Goal: Register for event/course

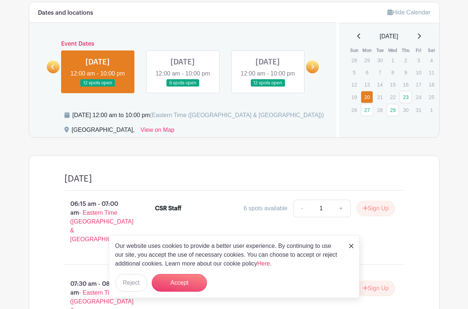
scroll to position [535, 0]
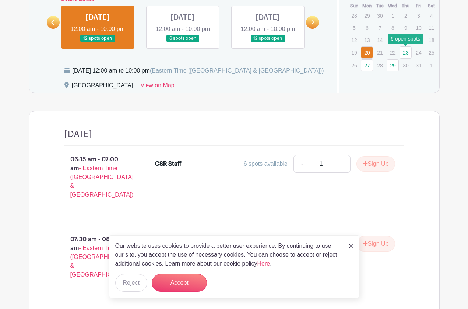
click at [401, 55] on link "23" at bounding box center [405, 52] width 12 height 12
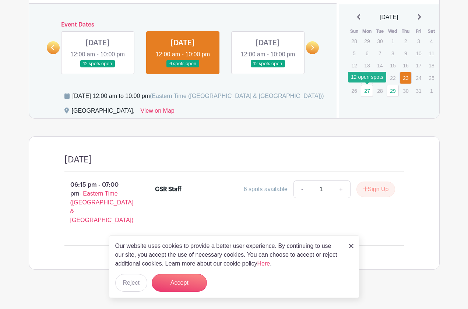
click at [367, 87] on link "27" at bounding box center [367, 91] width 12 height 12
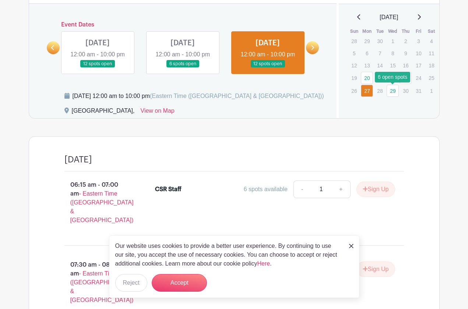
click at [393, 92] on link "29" at bounding box center [392, 91] width 12 height 12
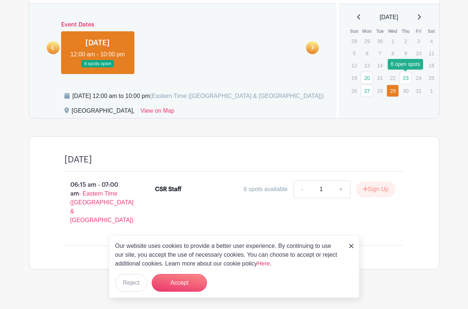
click at [407, 80] on link "23" at bounding box center [405, 78] width 12 height 12
